Goal: Task Accomplishment & Management: Manage account settings

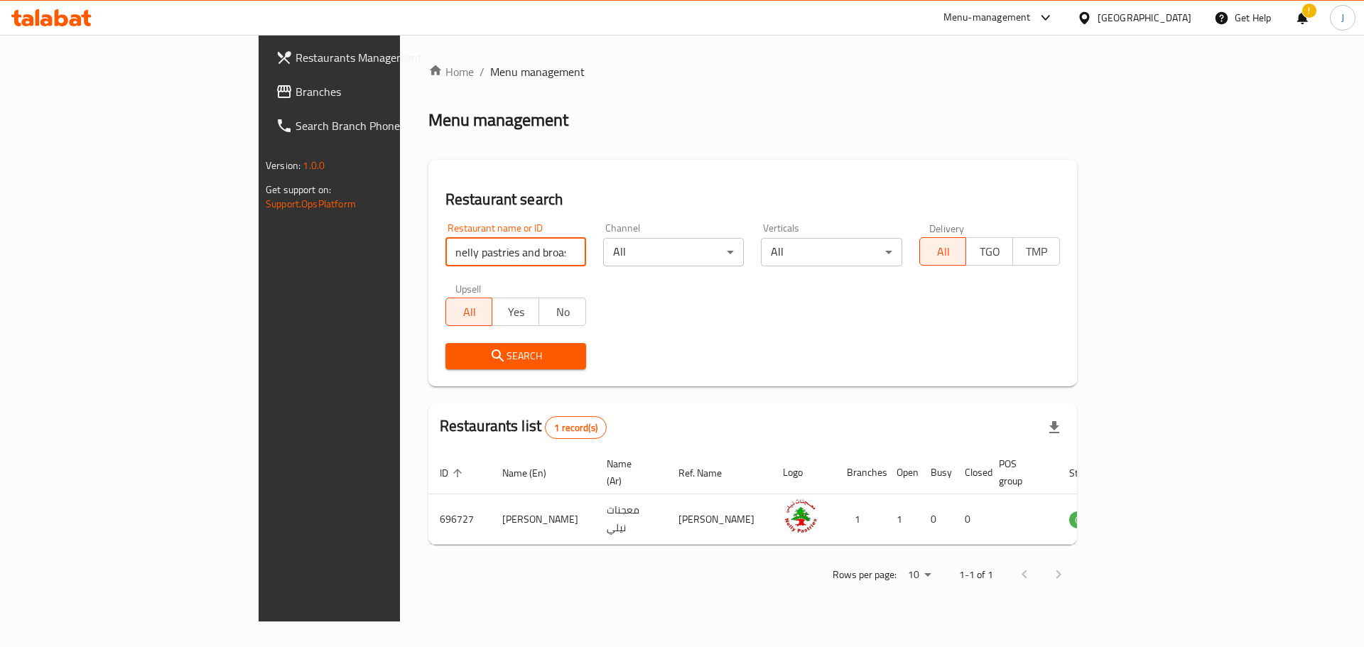
click at [445, 247] on input "nelly pastries and broasted" at bounding box center [515, 252] width 141 height 28
type input "naya"
click button "Search" at bounding box center [515, 356] width 141 height 26
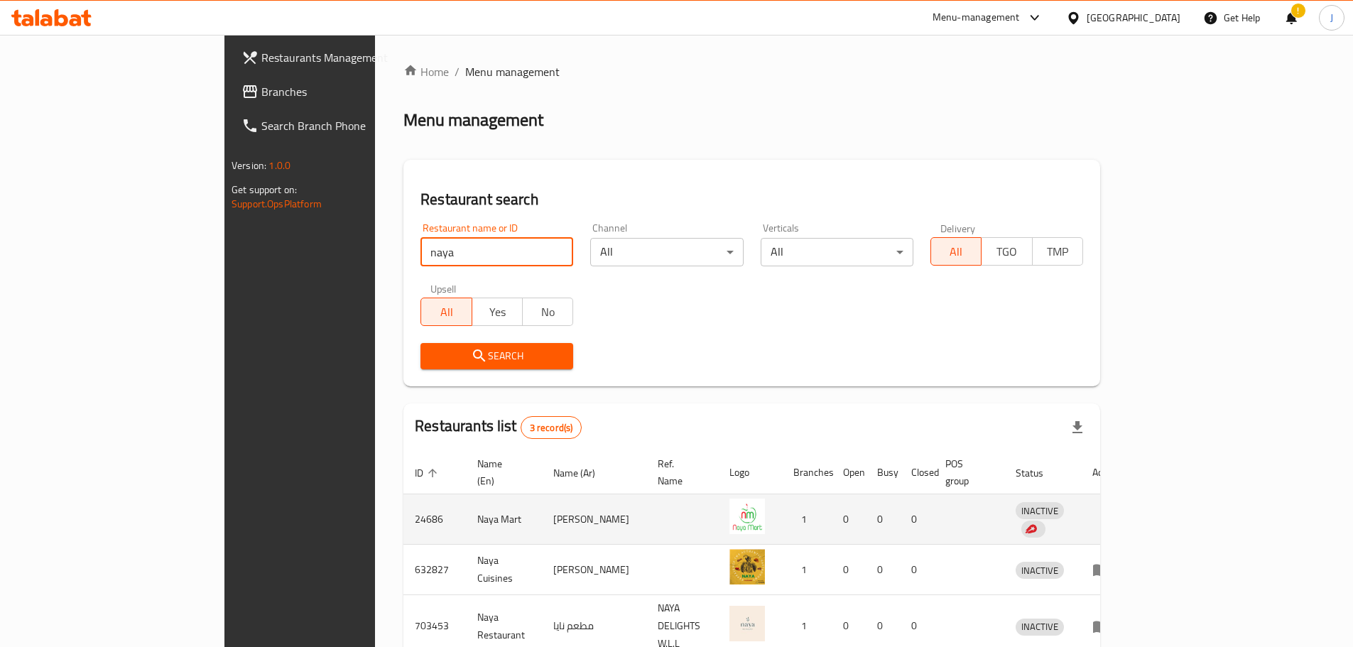
scroll to position [60, 0]
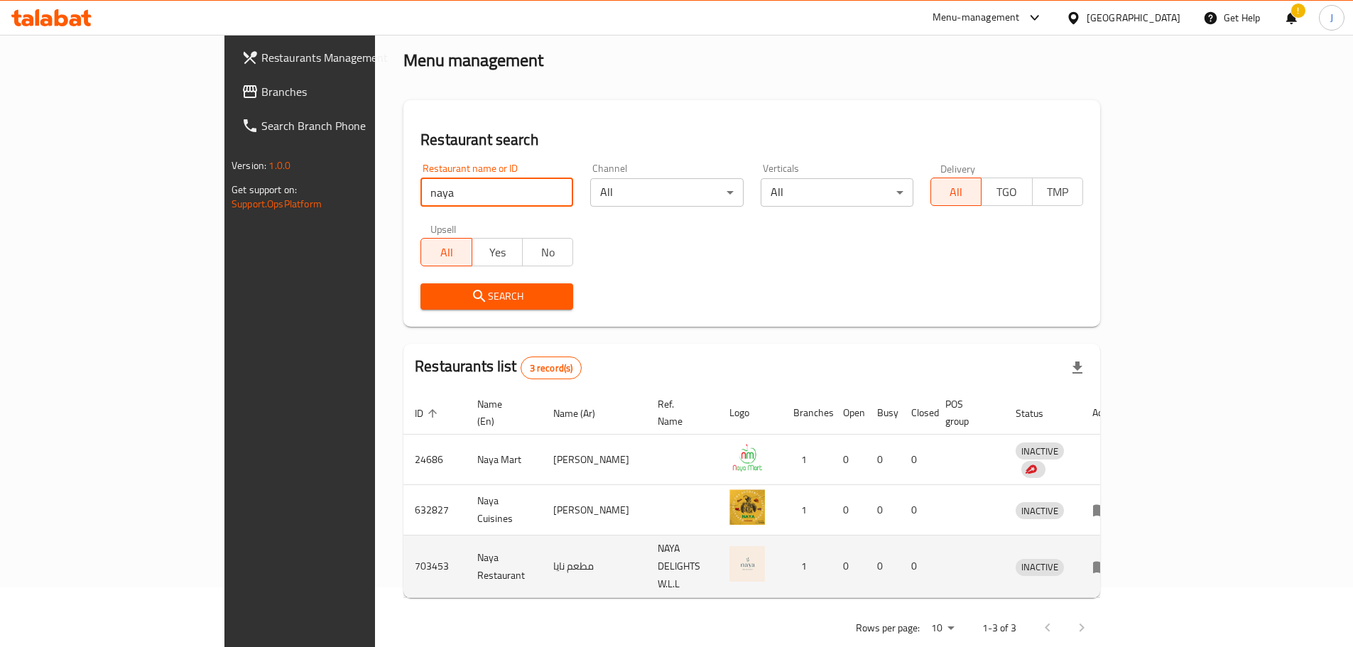
click at [1110, 558] on icon "enhanced table" at bounding box center [1101, 566] width 17 height 17
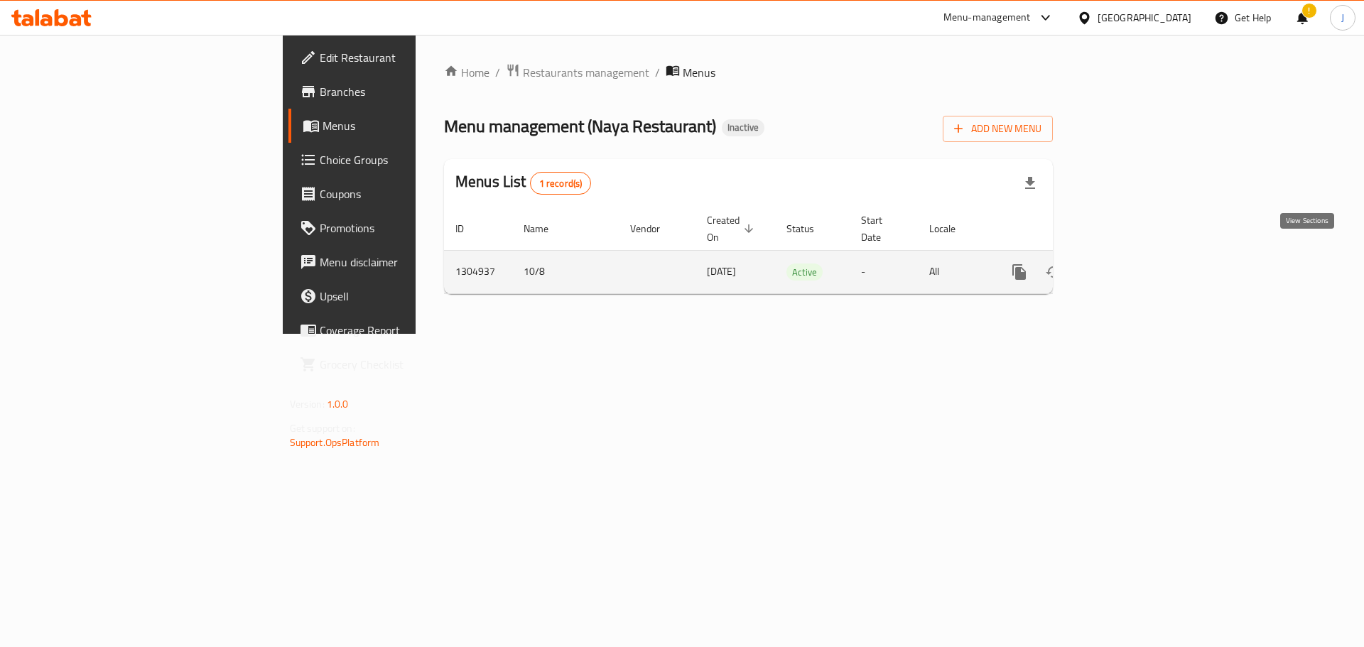
click at [1128, 266] on icon "enhanced table" at bounding box center [1121, 272] width 13 height 13
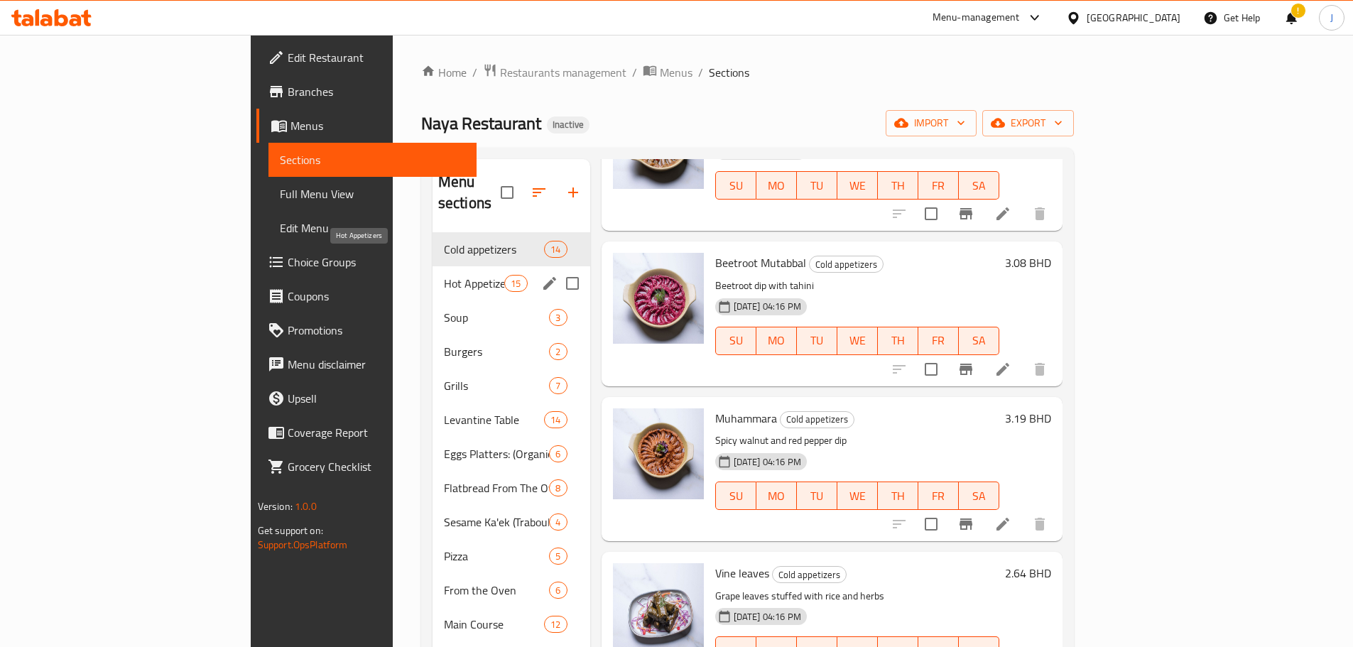
click at [444, 275] on span "Hot Appetizers" at bounding box center [474, 283] width 60 height 17
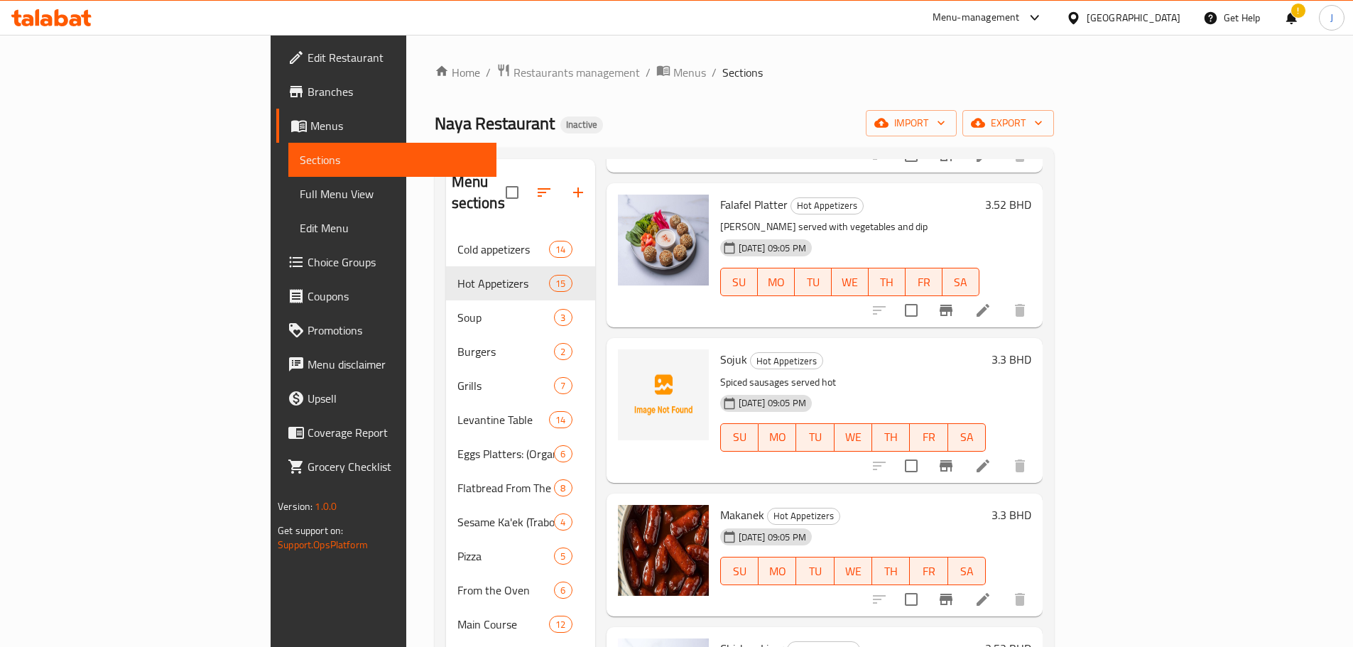
scroll to position [355, 0]
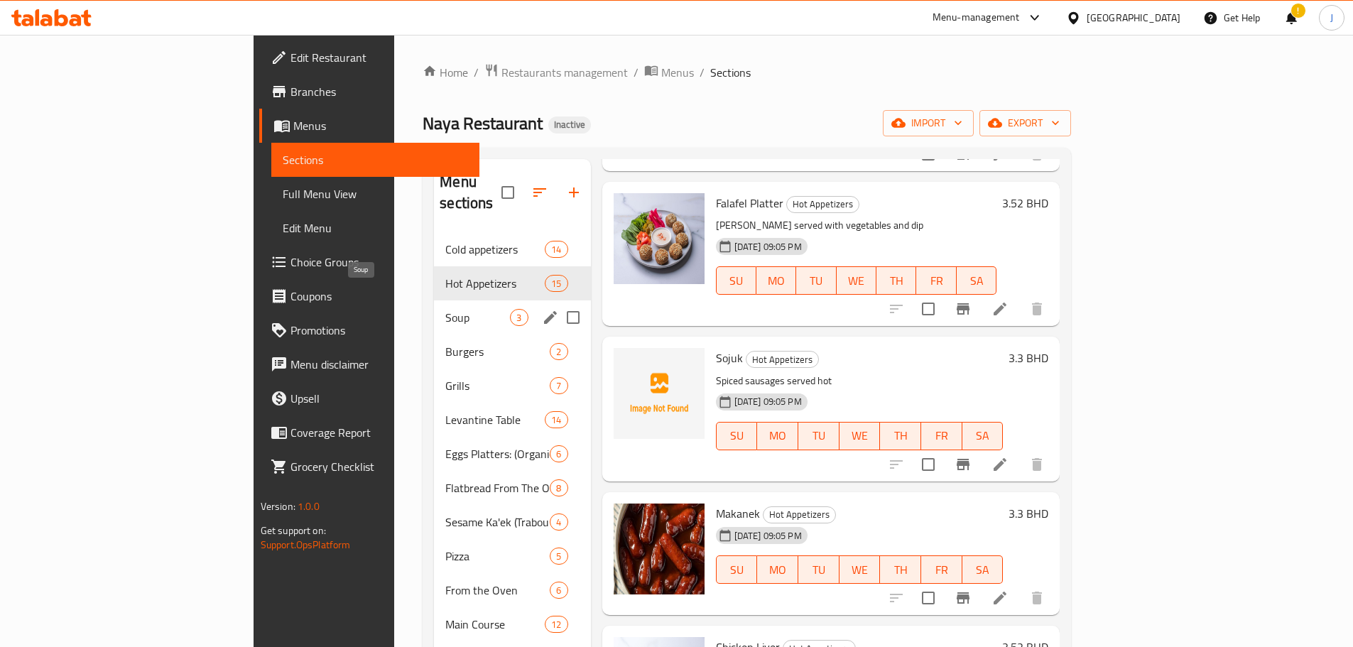
click at [445, 309] on span "Soup" at bounding box center [477, 317] width 65 height 17
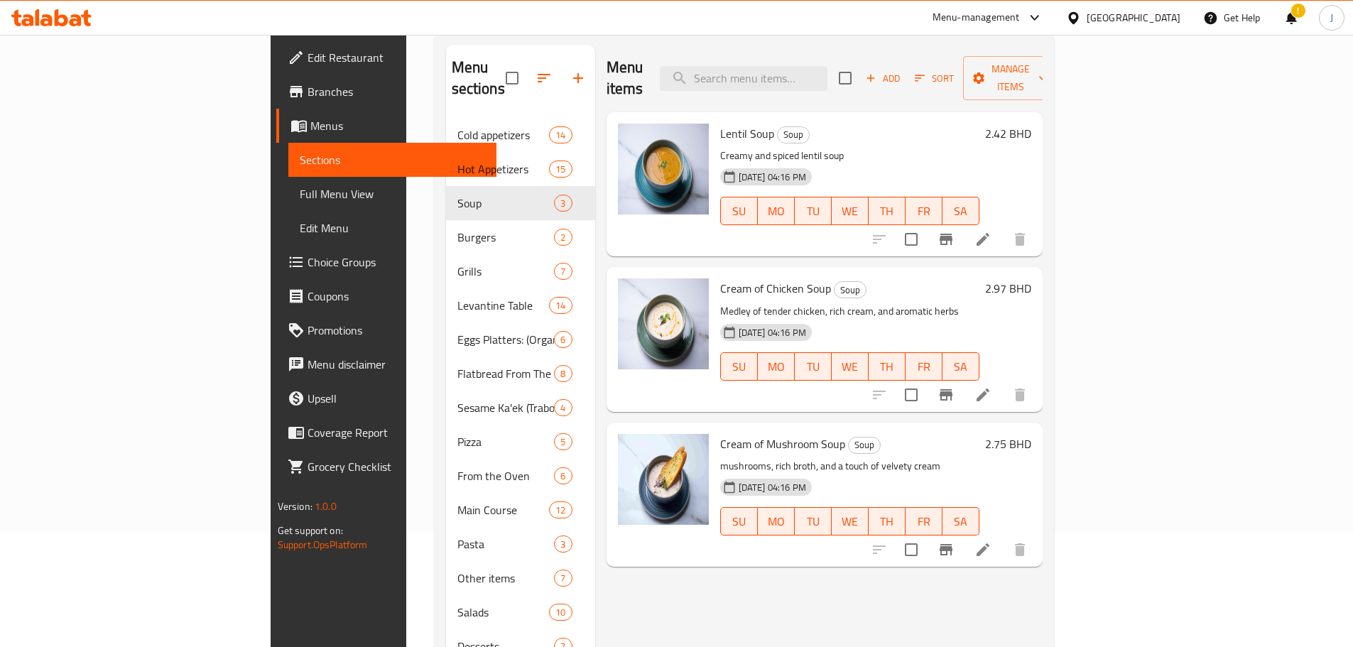
scroll to position [223, 0]
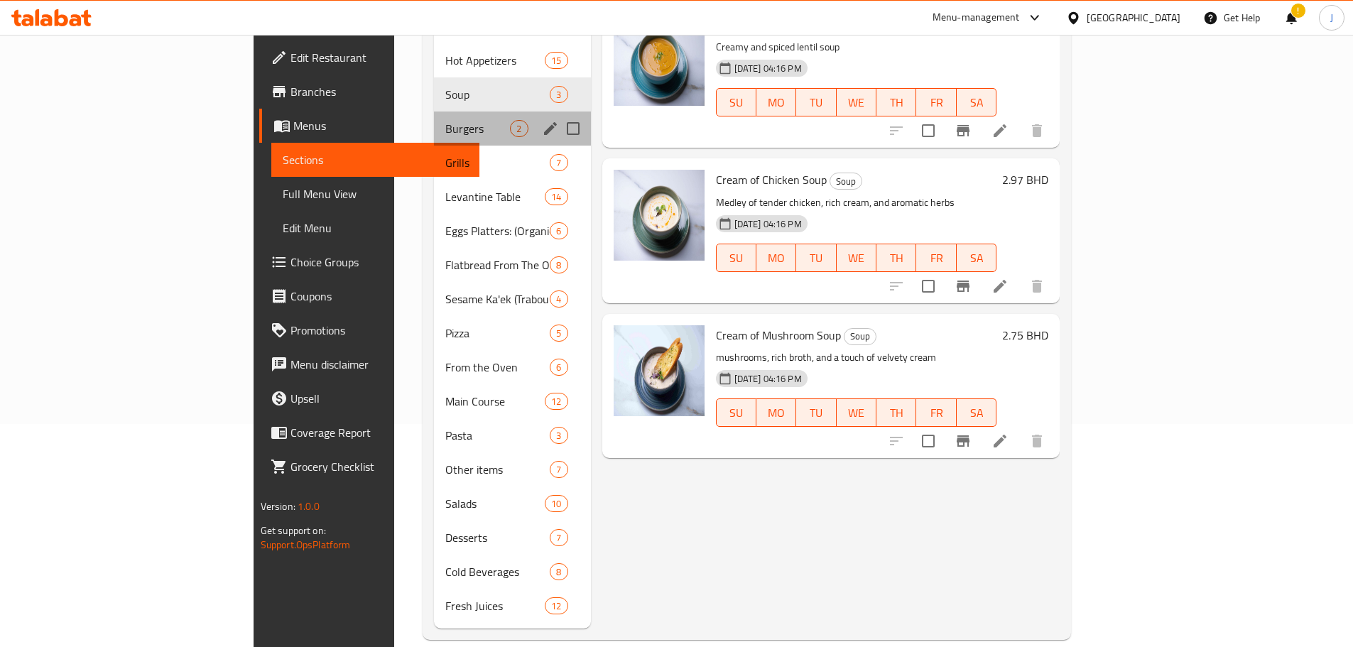
click at [434, 112] on div "Burgers 2" at bounding box center [512, 129] width 156 height 34
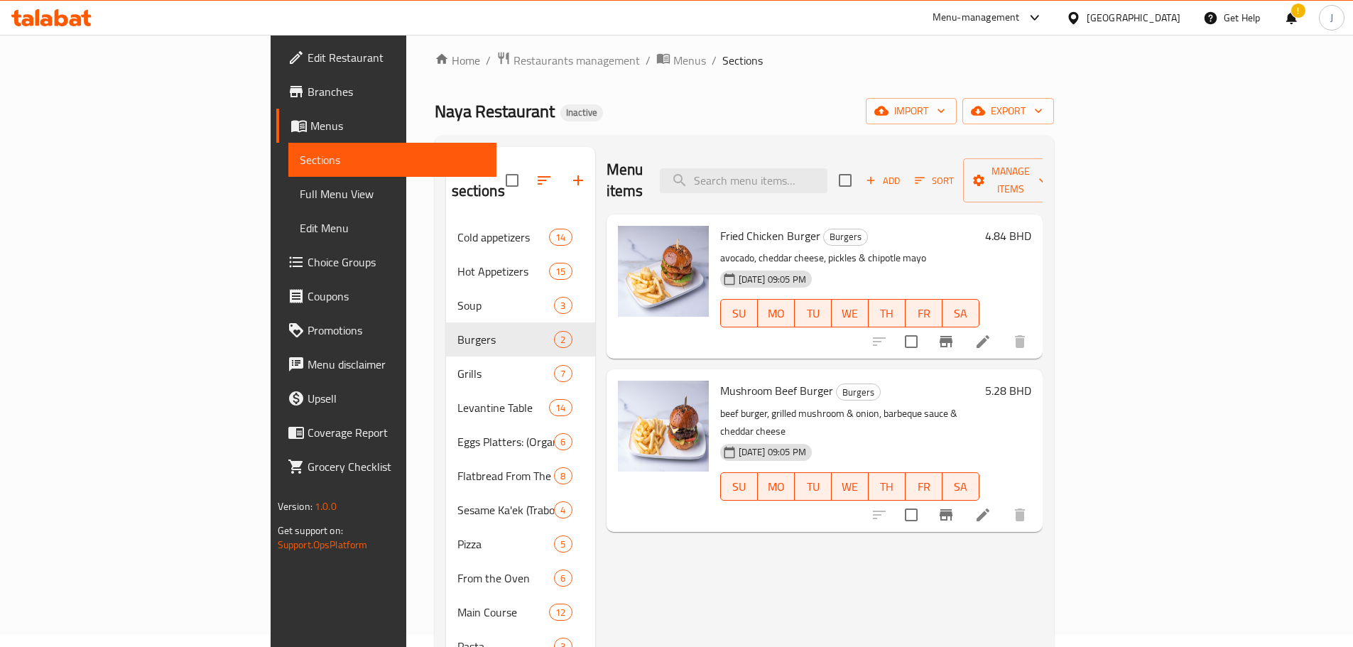
scroll to position [10, 0]
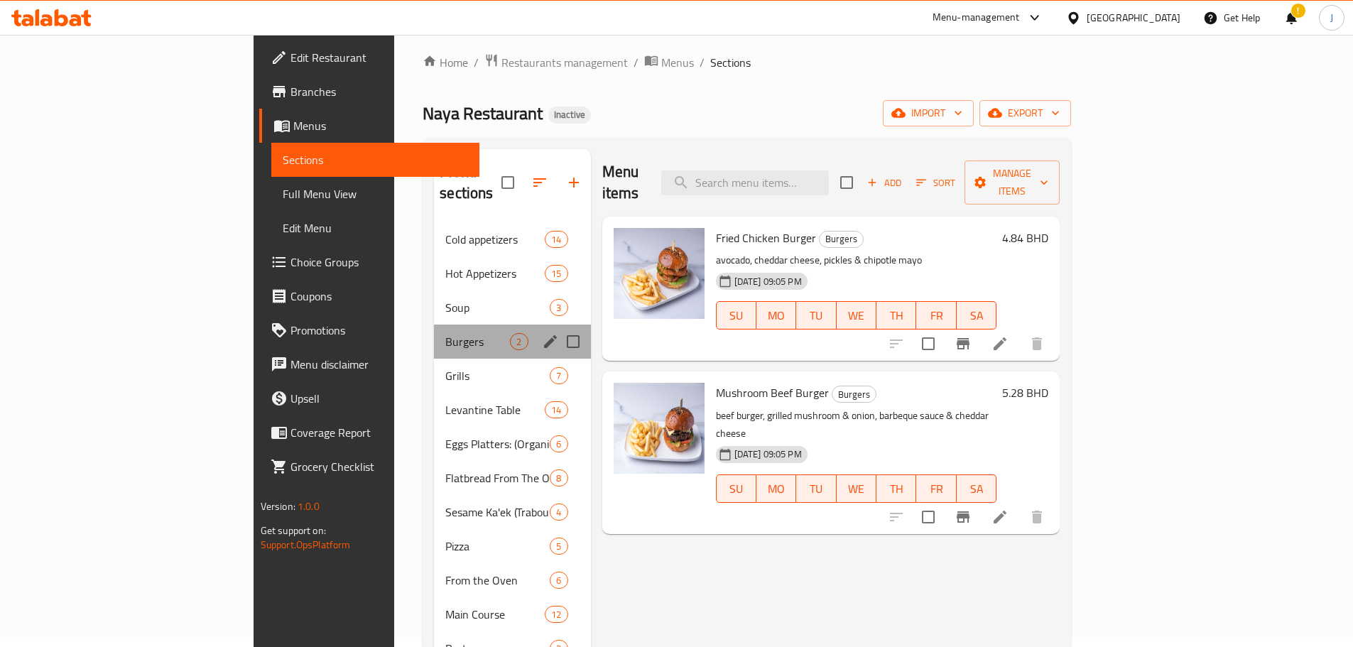
click at [434, 329] on div "Burgers 2" at bounding box center [512, 342] width 156 height 34
click at [445, 367] on span "Grills" at bounding box center [477, 375] width 65 height 17
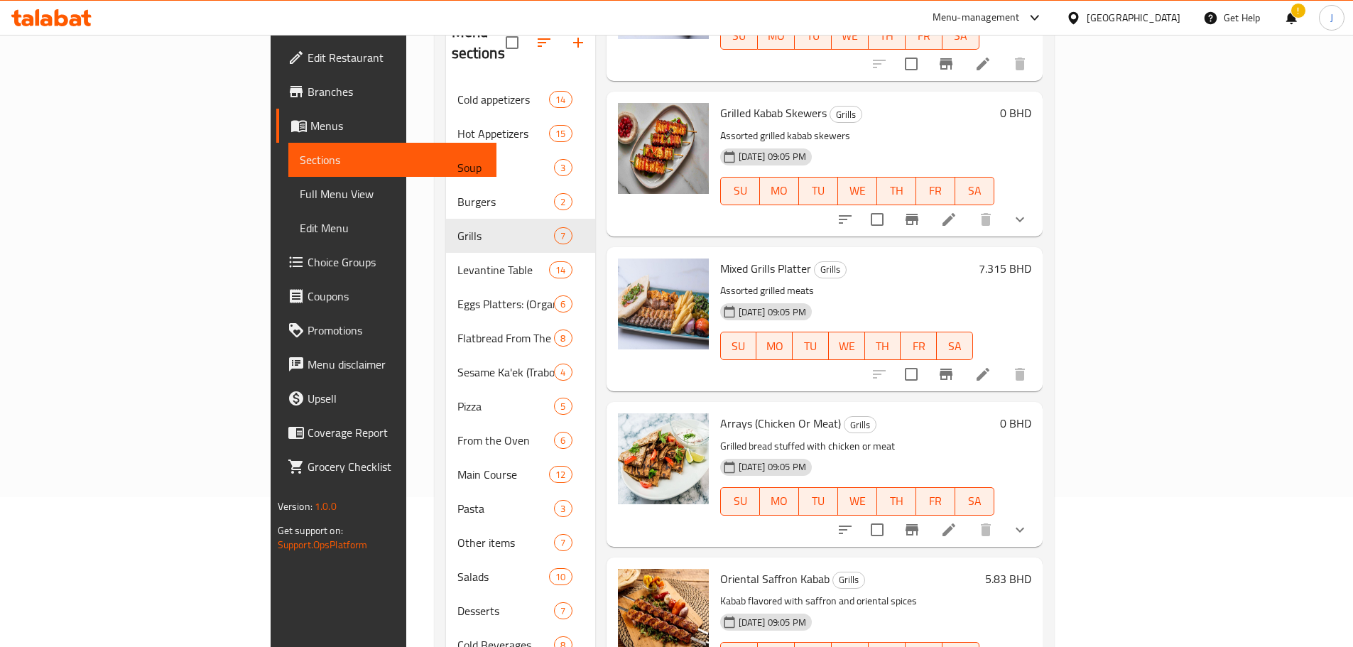
scroll to position [223, 0]
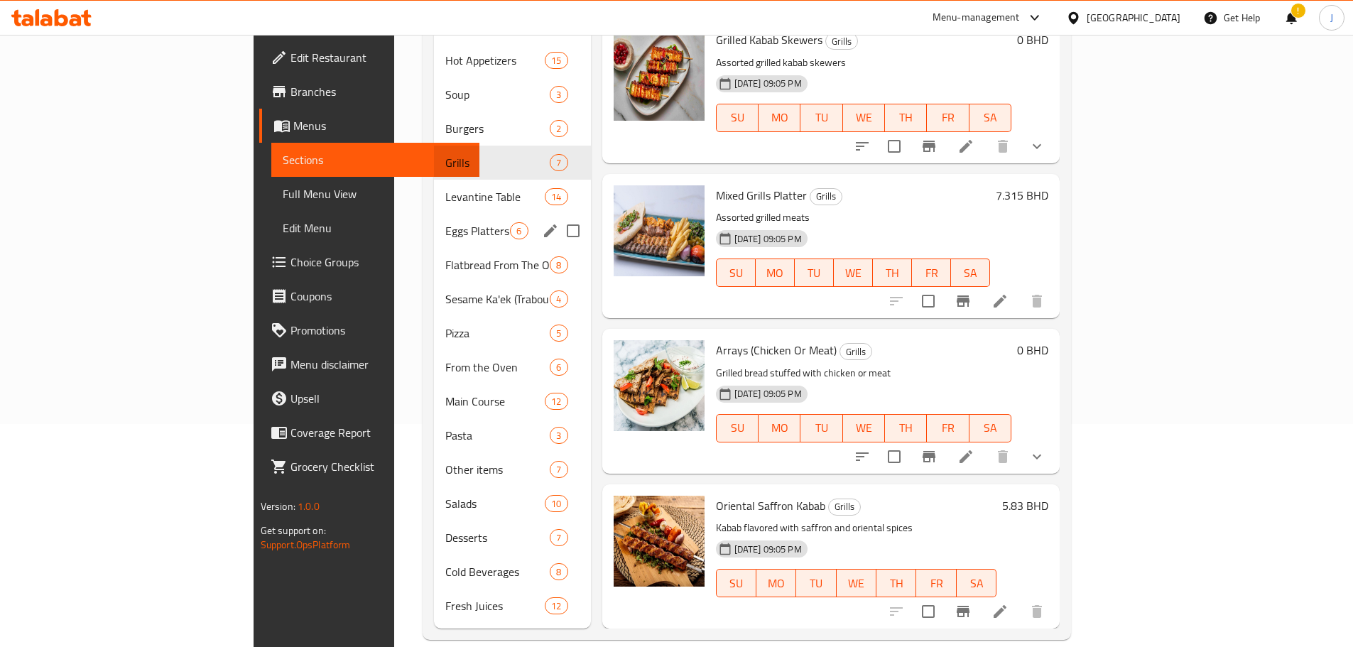
drag, startPoint x: 367, startPoint y: 223, endPoint x: 364, endPoint y: 185, distance: 37.7
click at [434, 214] on div "Eggs Platters: (Organic Eggs) 6" at bounding box center [512, 231] width 156 height 34
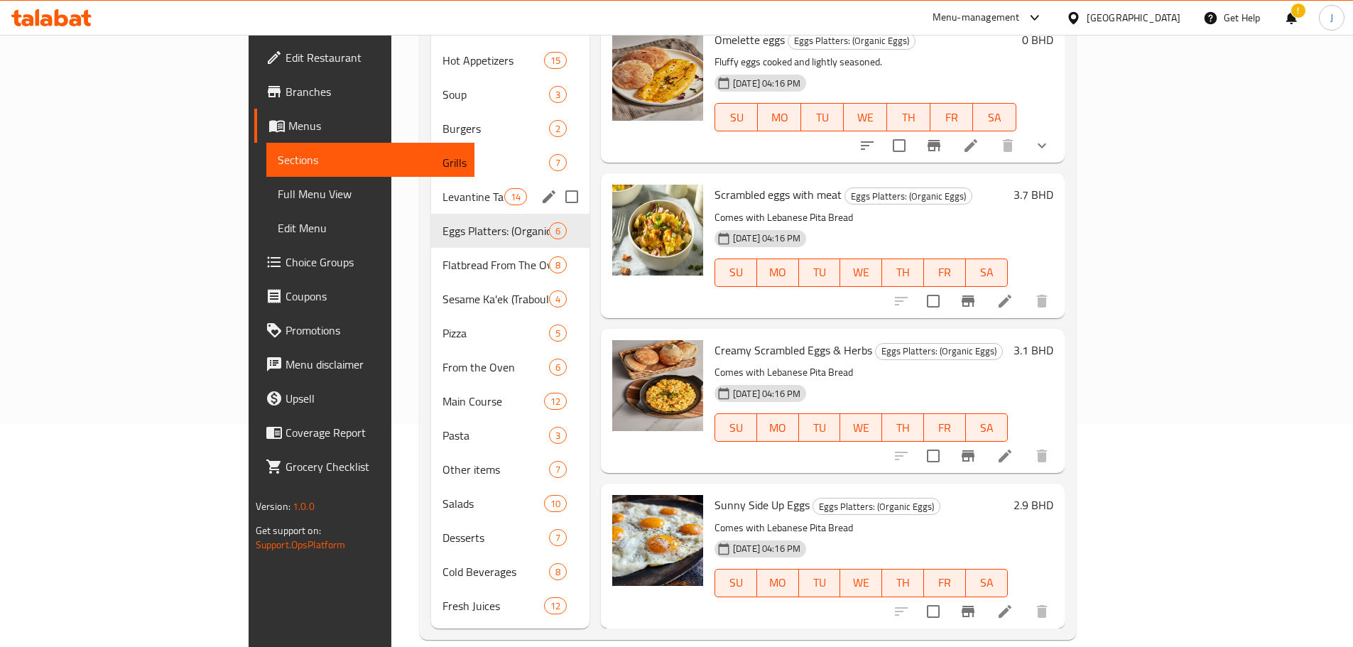
scroll to position [296, 0]
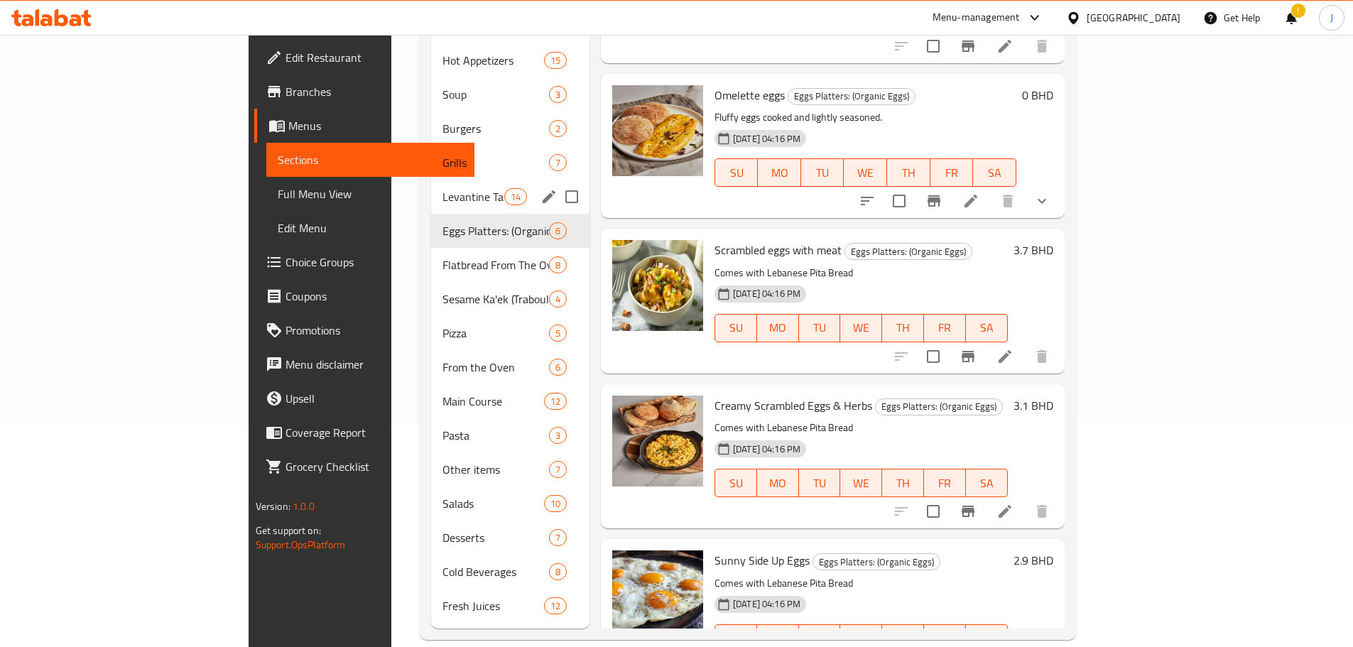
click at [431, 185] on div "Levantine Table 14" at bounding box center [510, 197] width 158 height 34
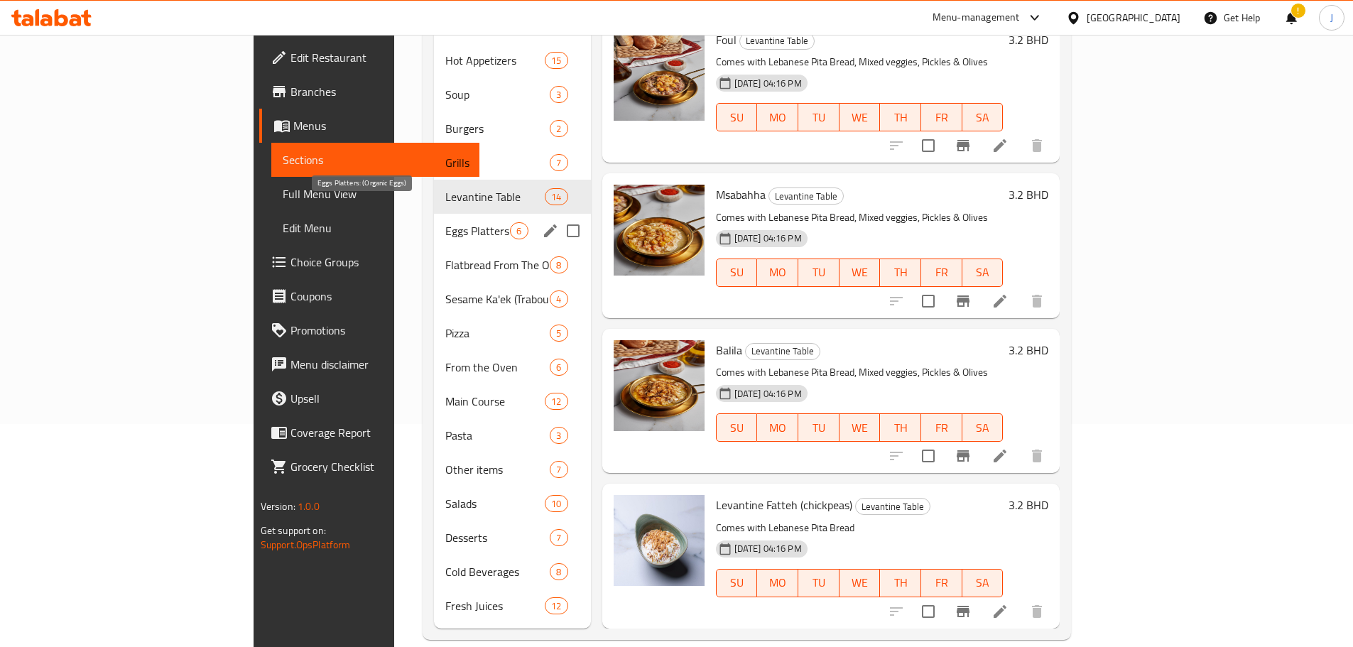
click at [445, 222] on span "Eggs Platters: (Organic Eggs)" at bounding box center [477, 230] width 65 height 17
